Goal: Task Accomplishment & Management: Complete application form

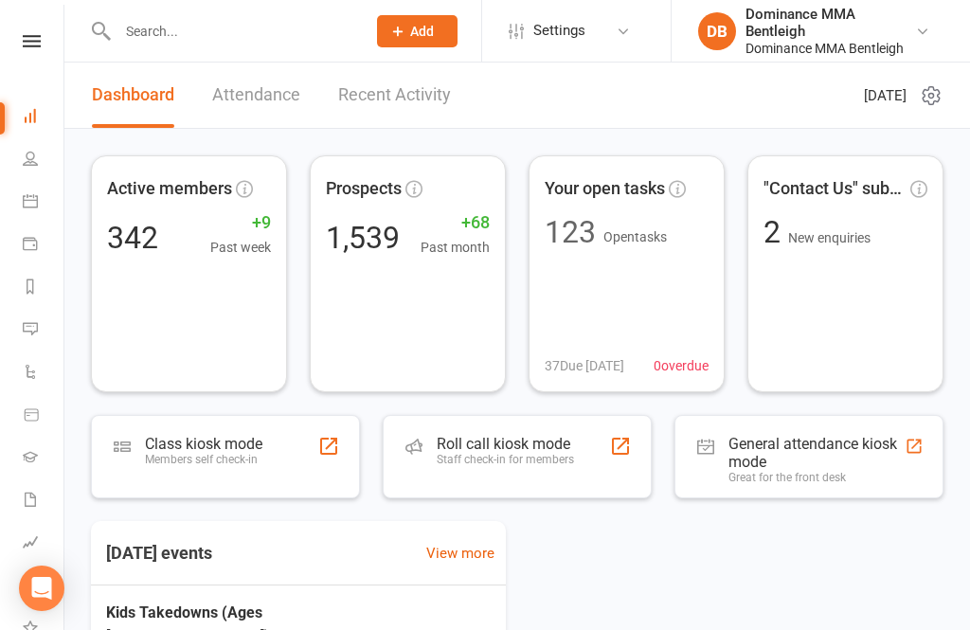
click at [235, 55] on div at bounding box center [221, 31] width 261 height 62
click at [252, 43] on input "text" at bounding box center [232, 31] width 241 height 27
click at [232, 34] on input "text" at bounding box center [232, 31] width 241 height 27
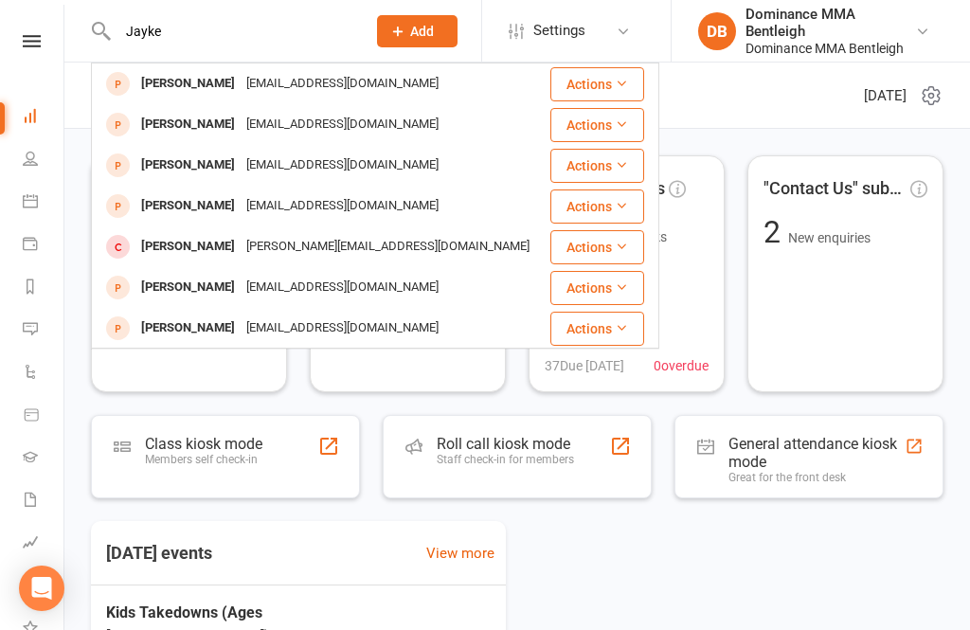
type input "Jayke"
click at [313, 84] on div "[EMAIL_ADDRESS][DOMAIN_NAME]" at bounding box center [343, 83] width 204 height 27
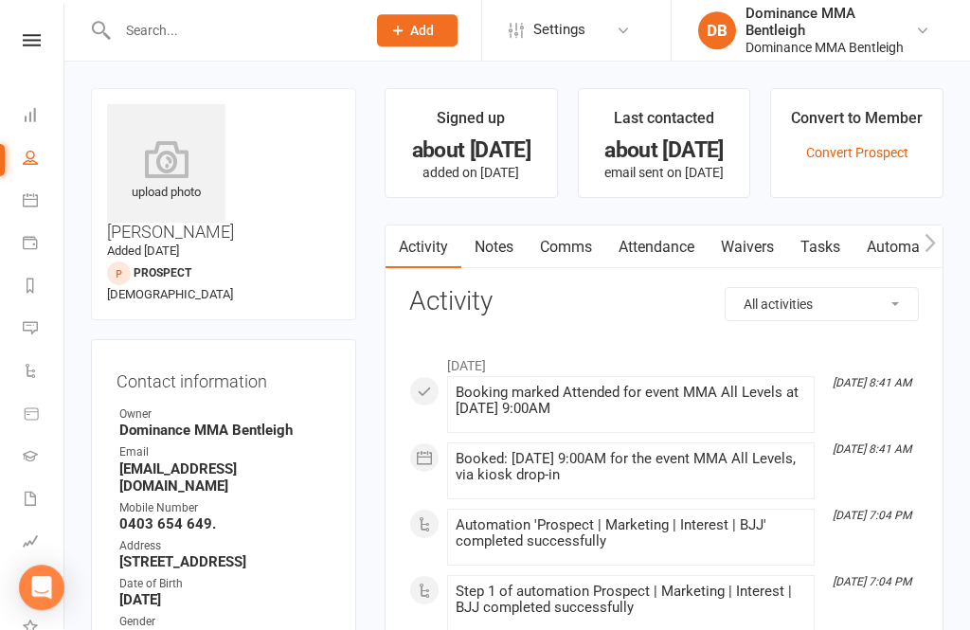
scroll to position [48, 0]
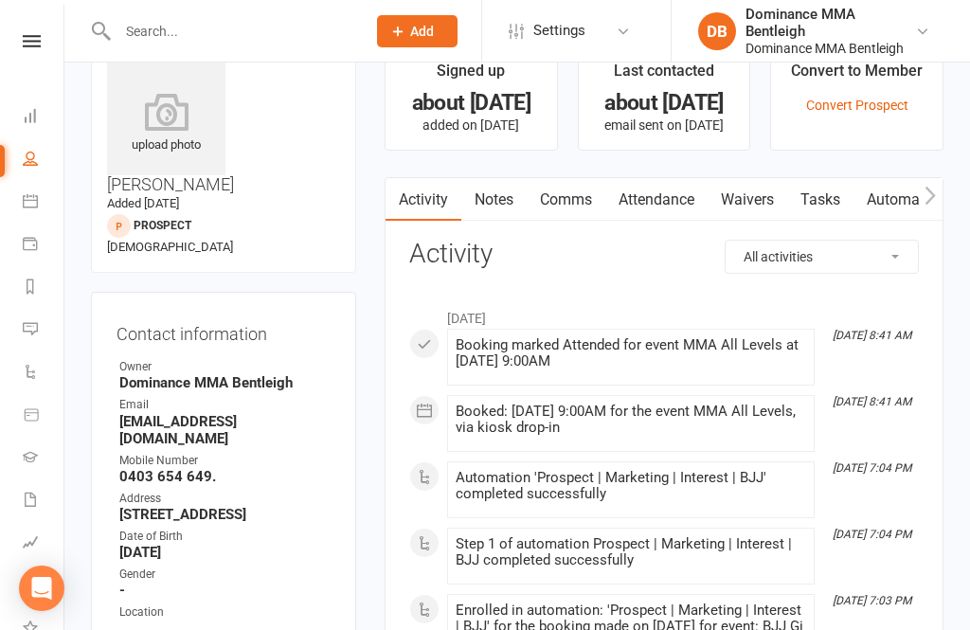
click at [762, 206] on link "Waivers" at bounding box center [748, 200] width 80 height 44
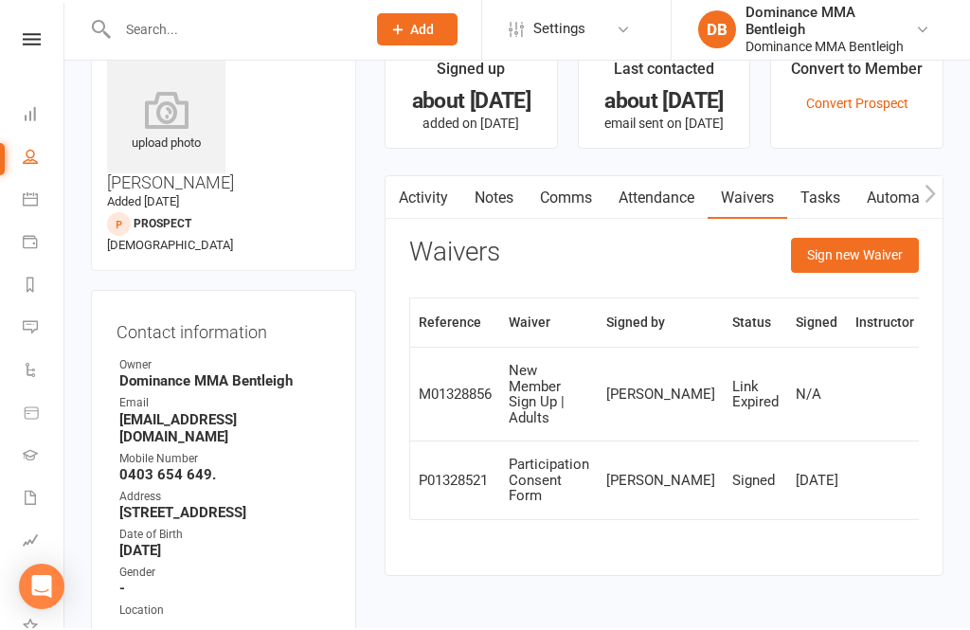
scroll to position [50, 0]
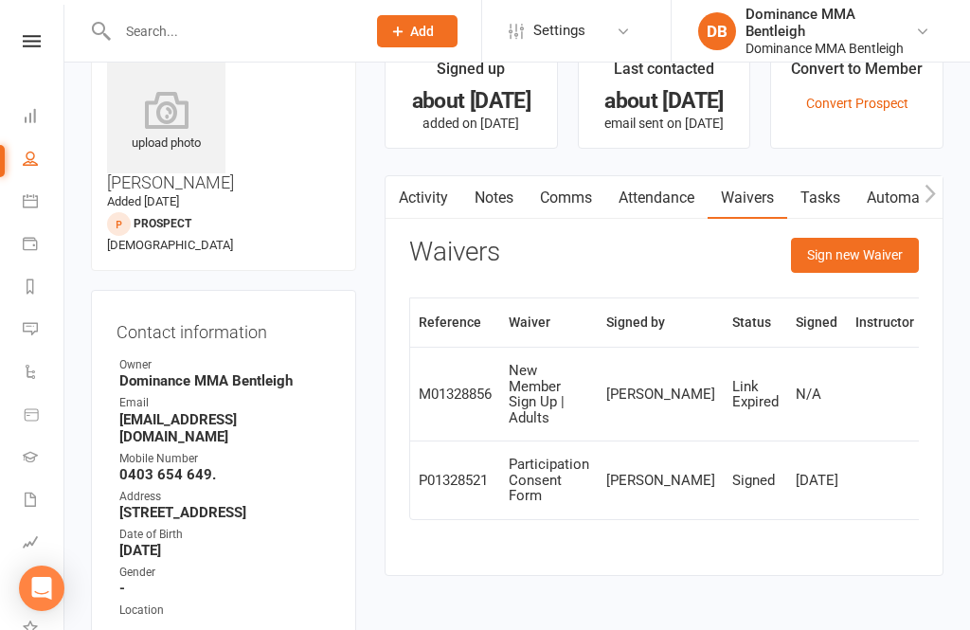
click at [853, 261] on button "Sign new Waiver" at bounding box center [855, 255] width 128 height 34
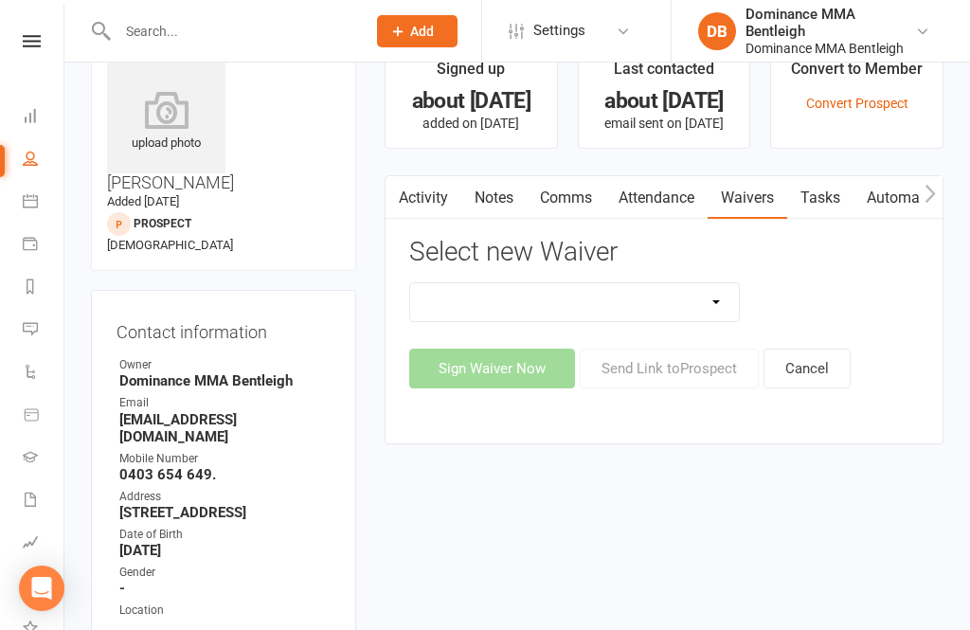
click at [678, 309] on select "DO NOT USE New Member Sign Up | Adults | Marketing Special DO NOT USE New Membe…" at bounding box center [574, 302] width 329 height 38
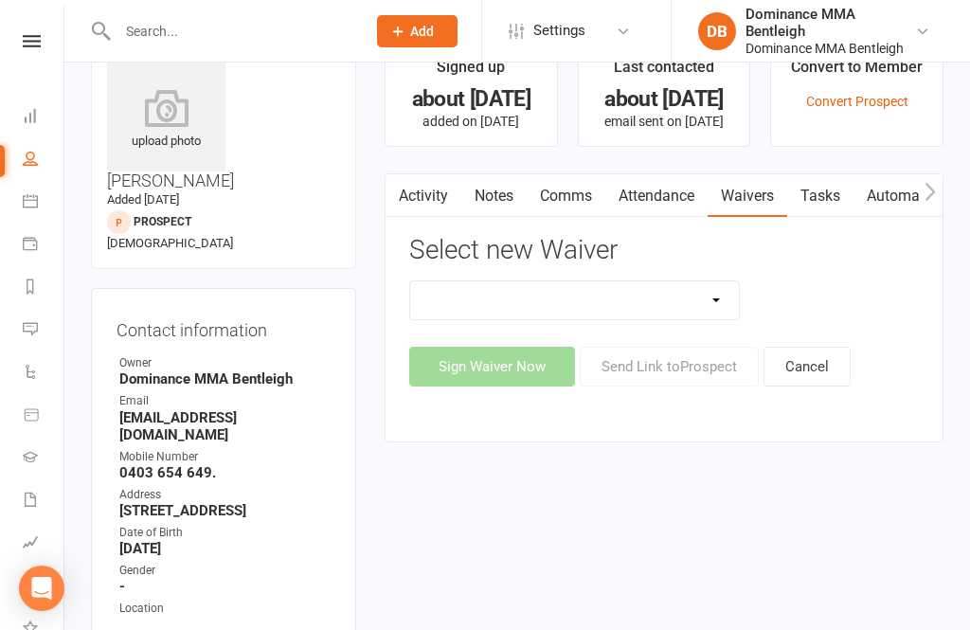
click at [717, 303] on select "DO NOT USE New Member Sign Up | Adults | Marketing Special DO NOT USE New Membe…" at bounding box center [574, 300] width 329 height 38
select select "2129"
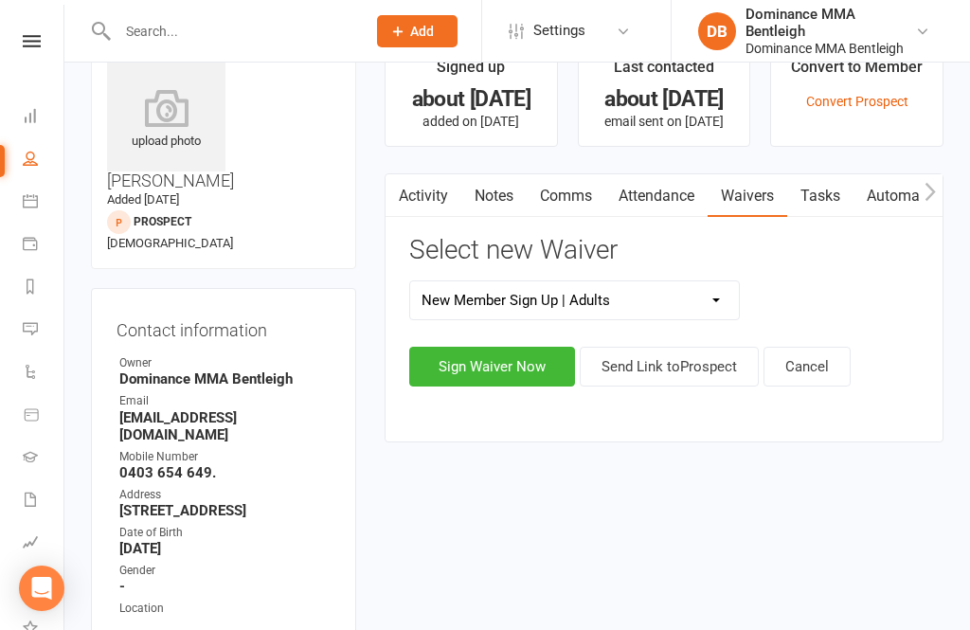
click at [549, 367] on button "Sign Waiver Now" at bounding box center [492, 367] width 166 height 40
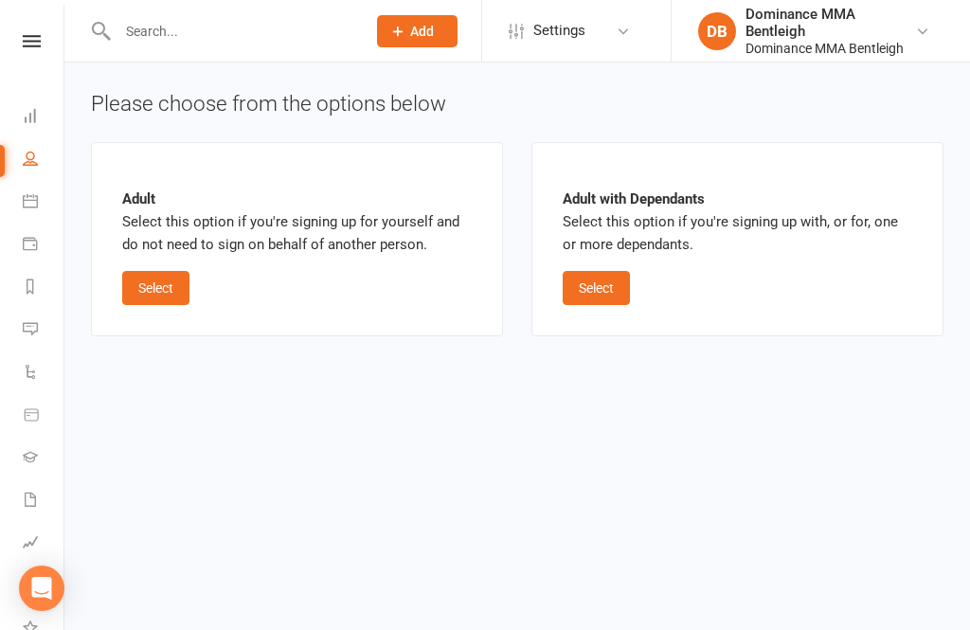
click at [174, 295] on button "Select" at bounding box center [155, 288] width 67 height 34
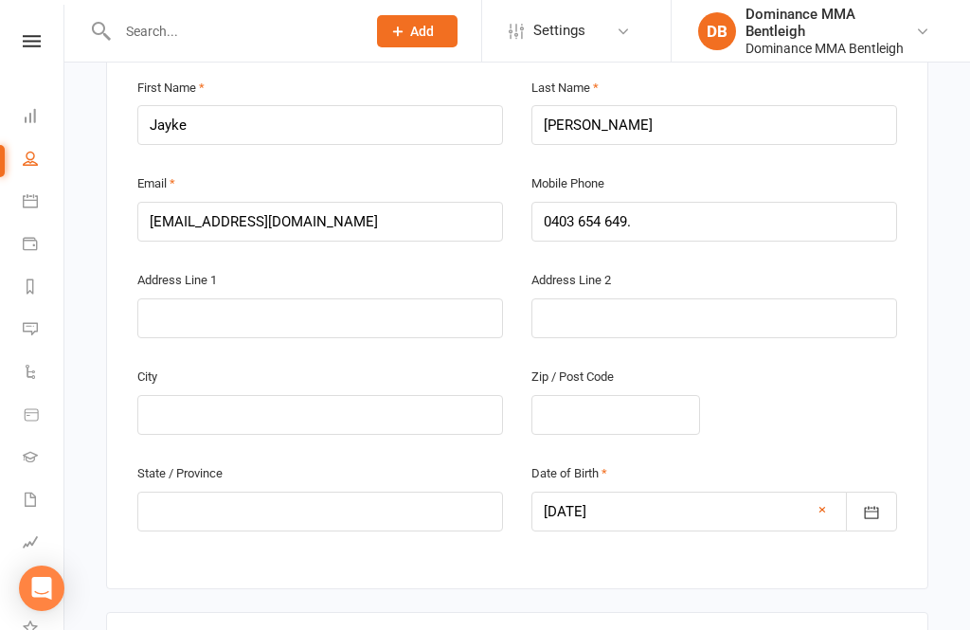
scroll to position [455, 0]
click at [351, 322] on input "text" at bounding box center [320, 320] width 366 height 40
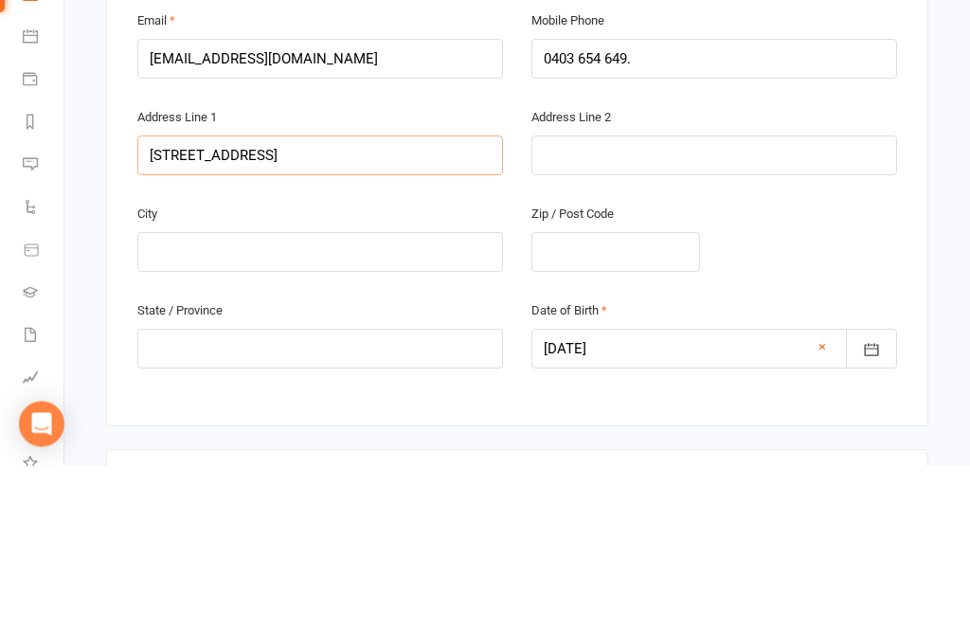
type input "[STREET_ADDRESS]"
click at [788, 300] on input "text" at bounding box center [714, 320] width 366 height 40
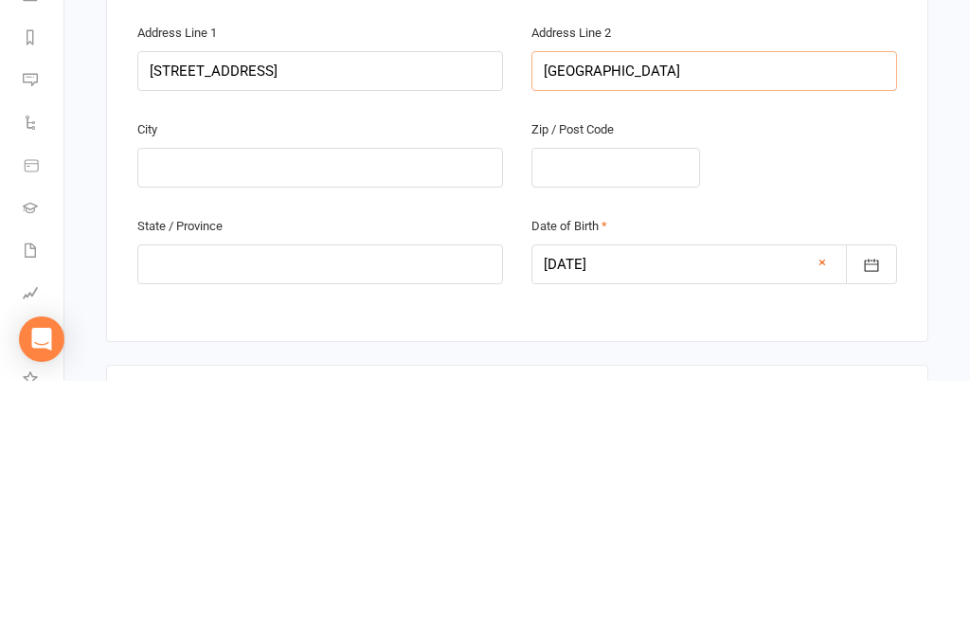
type input "[GEOGRAPHIC_DATA]"
click at [419, 397] on input "text" at bounding box center [320, 417] width 366 height 40
type input "[GEOGRAPHIC_DATA]"
click at [652, 397] on input "text" at bounding box center [615, 417] width 169 height 40
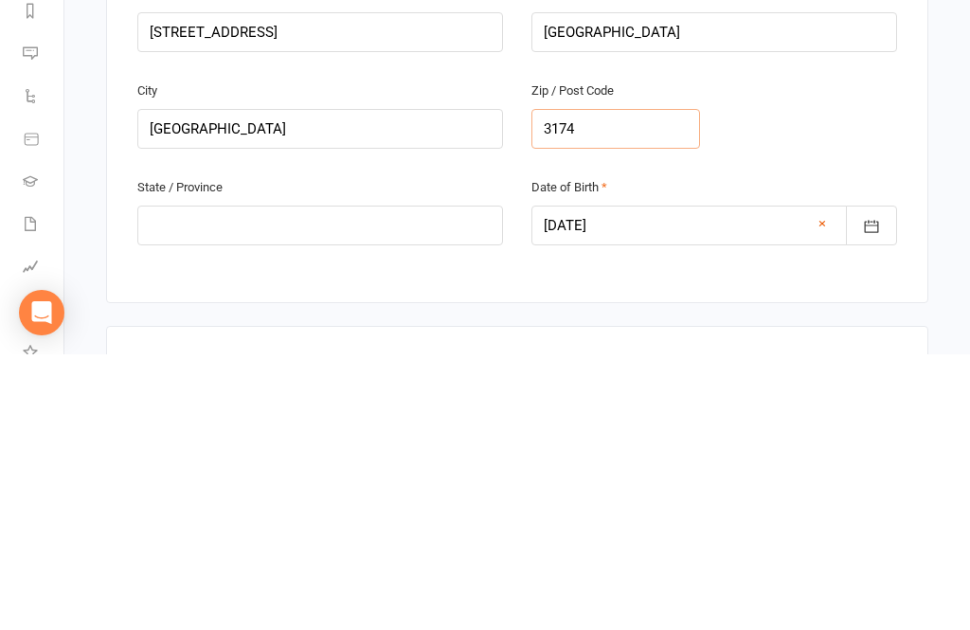
type input "3174"
click at [331, 481] on input "text" at bounding box center [320, 501] width 366 height 40
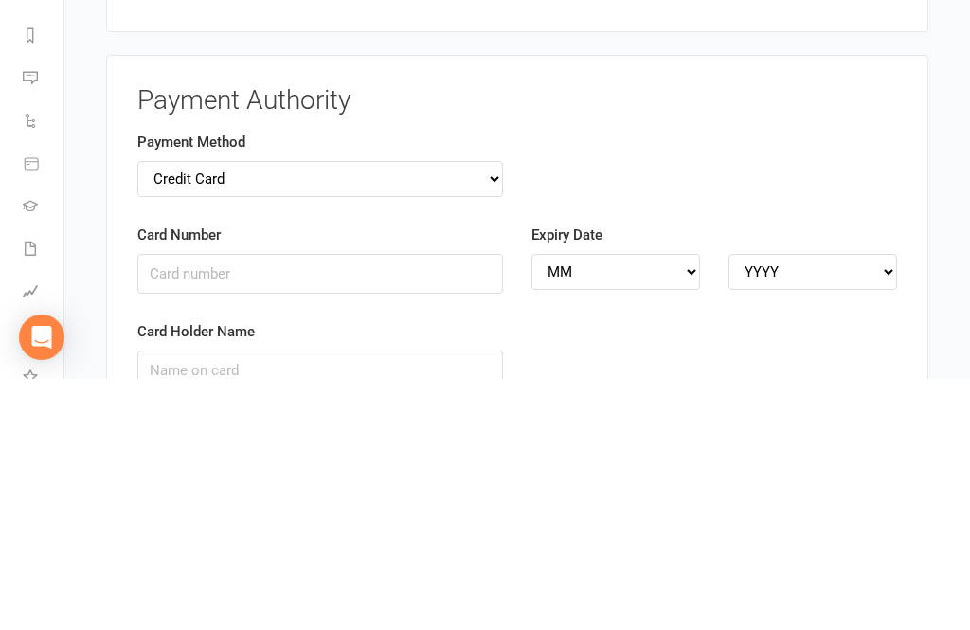
scroll to position [1704, 0]
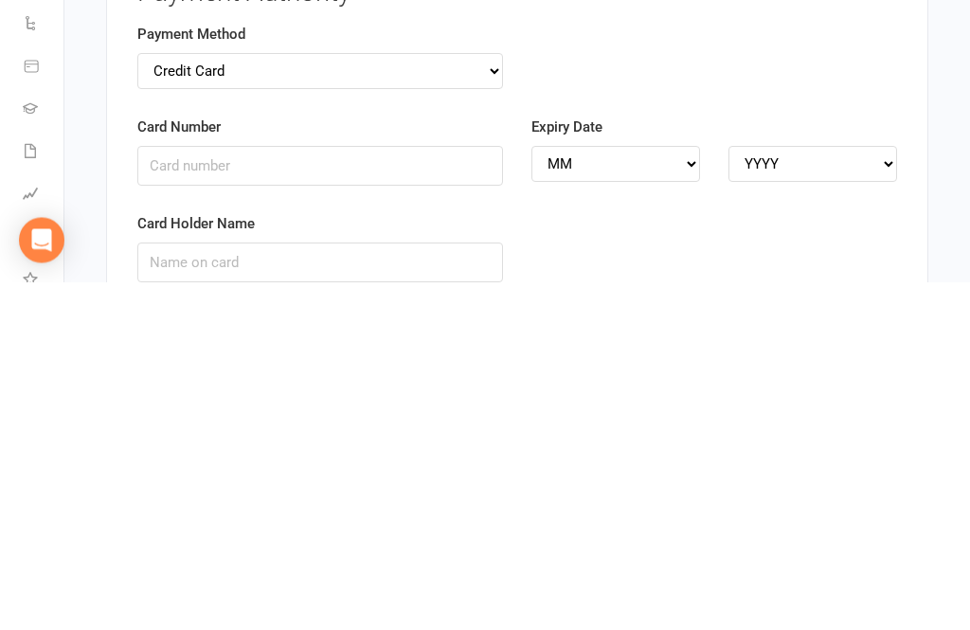
type input "Victoria"
click at [485, 402] on select "Credit Card Bank Account" at bounding box center [320, 420] width 366 height 36
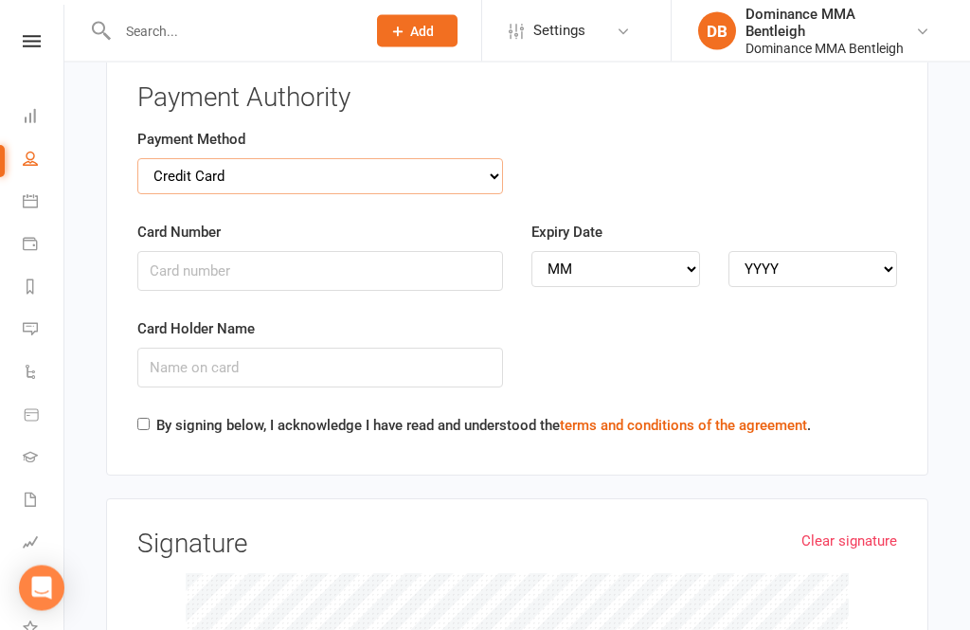
scroll to position [1947, 0]
click at [175, 255] on input "Card Number" at bounding box center [320, 271] width 366 height 40
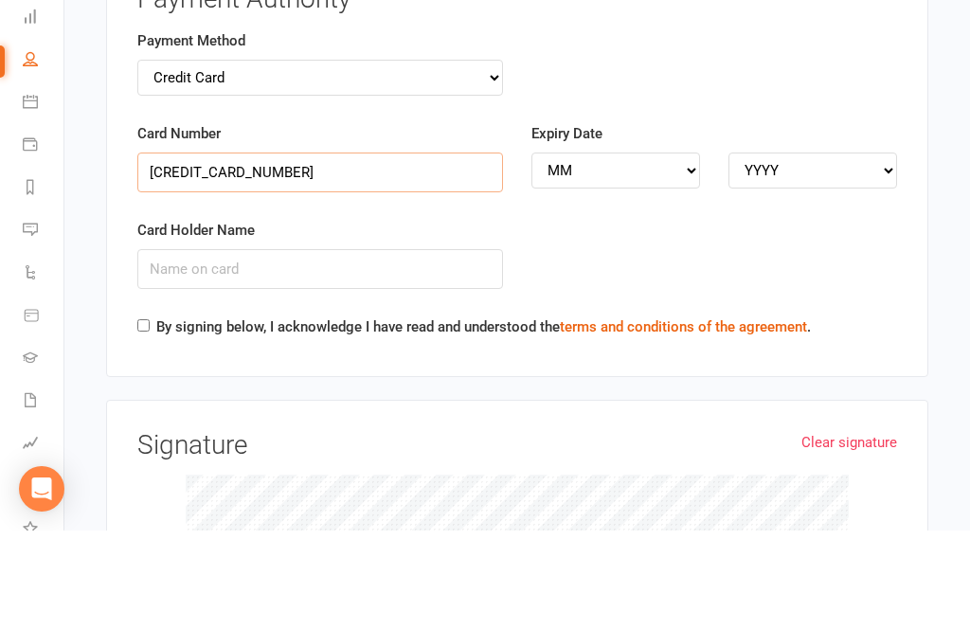
type input "[CREDIT_CARD_NUMBER]"
click at [669, 252] on select "MM 01 02 03 04 05 06 07 08 09 10 11 12" at bounding box center [615, 270] width 169 height 36
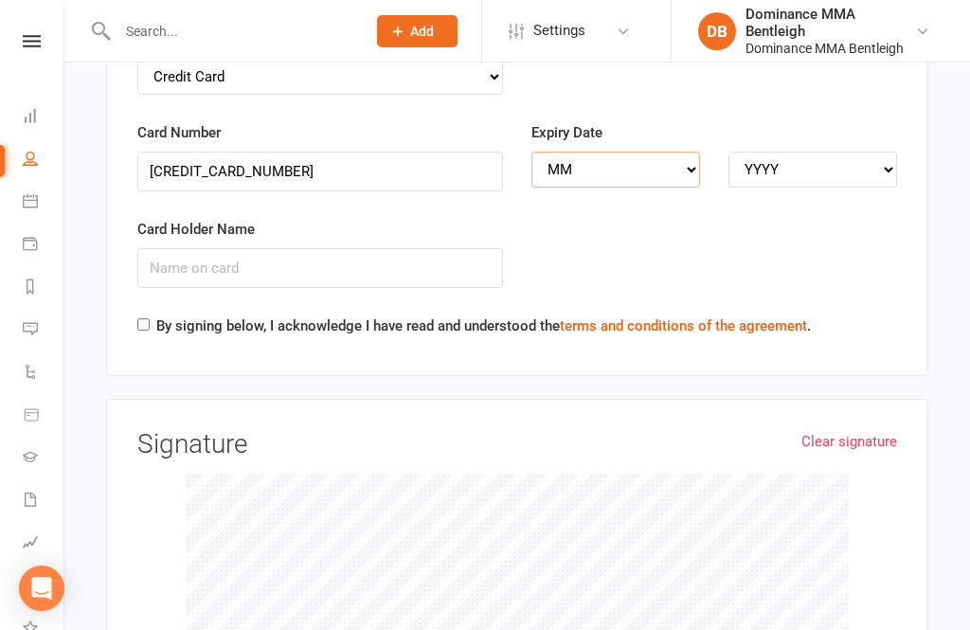
select select "11"
click at [784, 152] on select "YYYY 2025 2026 2027 2028 2029 2030 2031 2032 2033 2034" at bounding box center [812, 170] width 169 height 36
select select "2028"
click at [184, 251] on input "Card Holder Name" at bounding box center [320, 268] width 366 height 40
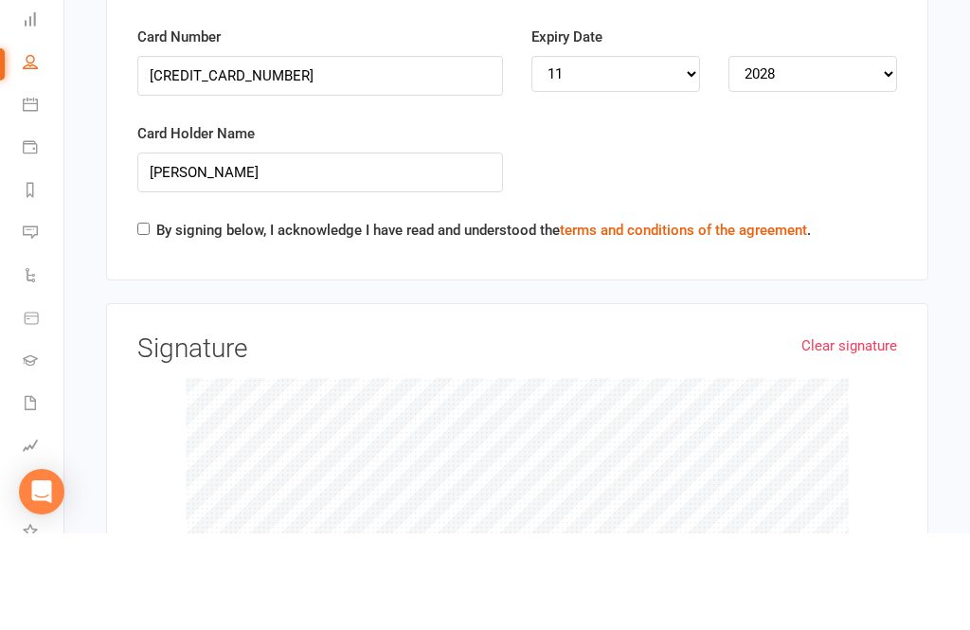
scroll to position [2143, 0]
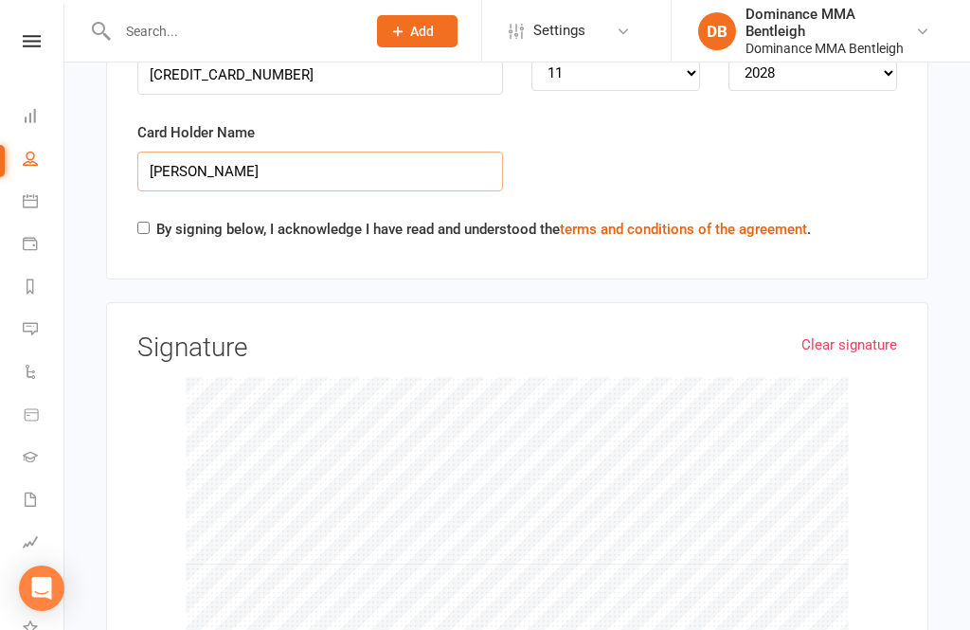
type input "[PERSON_NAME]"
click at [145, 222] on input "By signing below, I acknowledge I have read and understood the terms and condit…" at bounding box center [143, 228] width 12 height 12
checkbox input "true"
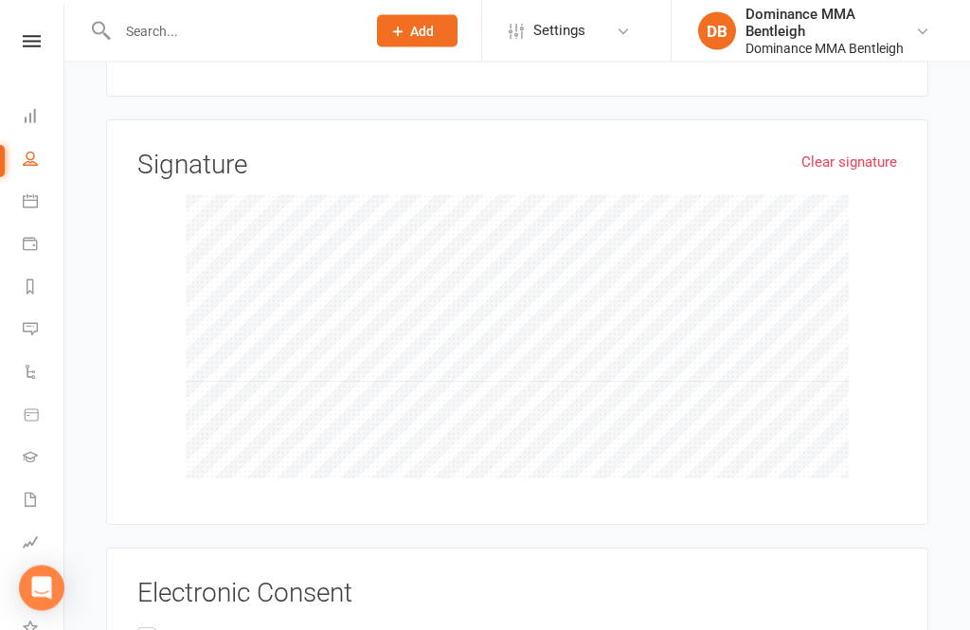
scroll to position [2326, 0]
click at [144, 623] on input "I [PERSON_NAME] accept Dominance MMA Bentleigh Disclaimer and Terms and Conditi…" at bounding box center [143, 623] width 12 height 0
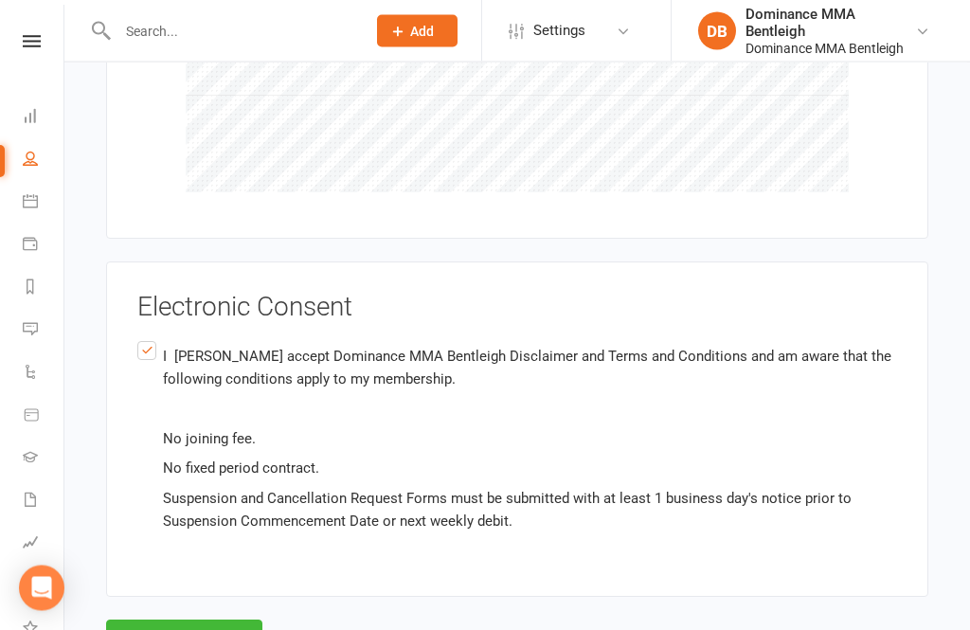
scroll to position [2634, 0]
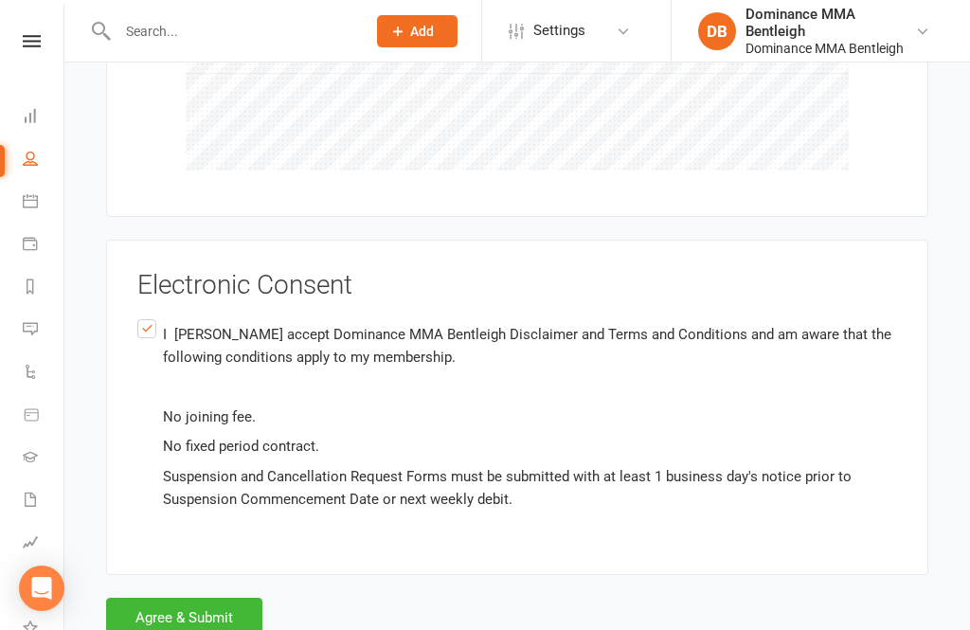
click at [169, 598] on button "Agree & Submit" at bounding box center [184, 618] width 156 height 40
